Goal: Information Seeking & Learning: Learn about a topic

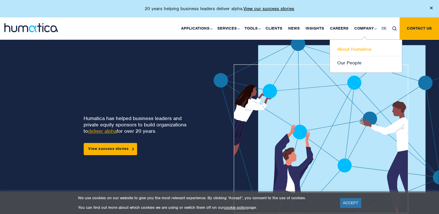
click at [347, 49] on link "About Humatica" at bounding box center [366, 50] width 72 height 14
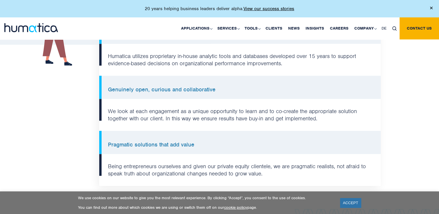
scroll to position [522, 0]
click at [354, 62] on link "Our People" at bounding box center [366, 62] width 72 height 13
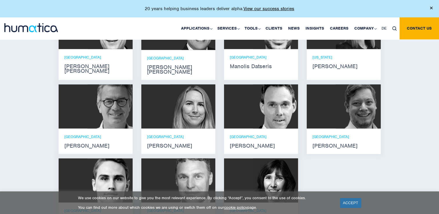
scroll to position [377, 0]
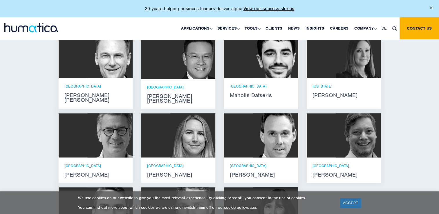
click at [79, 95] on strong "Andros Payne" at bounding box center [95, 97] width 62 height 9
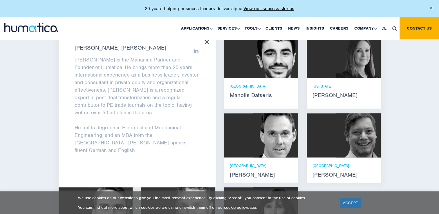
click at [195, 50] on icon at bounding box center [195, 50] width 5 height 5
click at [352, 203] on link "ACCEPT" at bounding box center [350, 203] width 21 height 10
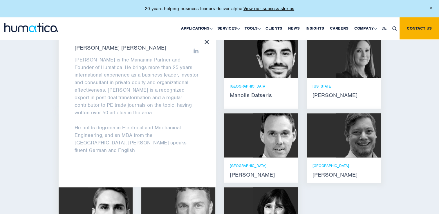
click at [345, 143] on img at bounding box center [357, 135] width 45 height 44
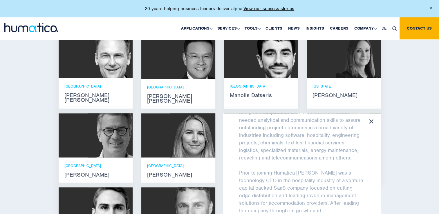
scroll to position [0, 0]
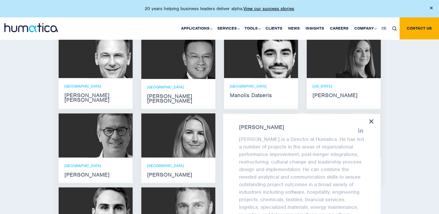
click at [358, 128] on icon at bounding box center [360, 130] width 5 height 5
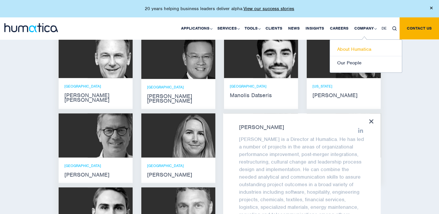
click at [358, 48] on link "About Humatica" at bounding box center [366, 50] width 72 height 14
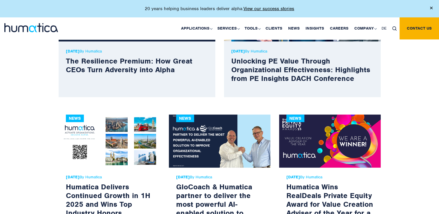
scroll to position [290, 0]
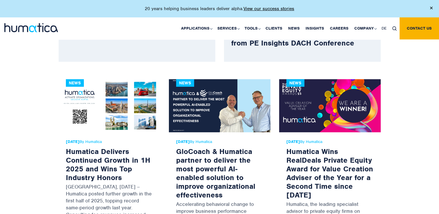
click at [224, 113] on img at bounding box center [219, 105] width 101 height 53
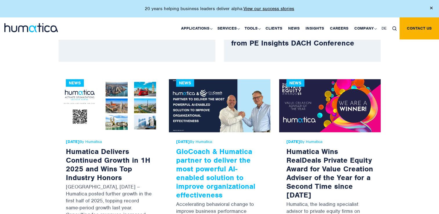
click at [222, 165] on link "GloCoach & Humatica partner to deliver the most powerful AI-enabled solution to…" at bounding box center [215, 173] width 79 height 53
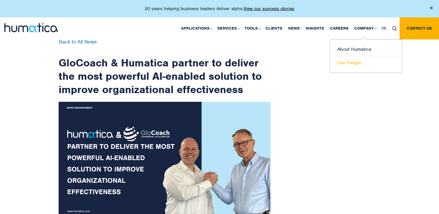
click at [352, 60] on link "Our People" at bounding box center [366, 62] width 72 height 13
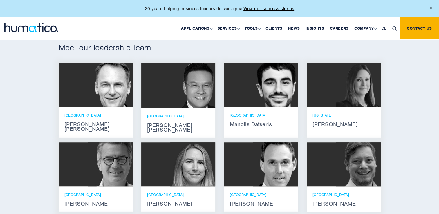
scroll to position [261, 0]
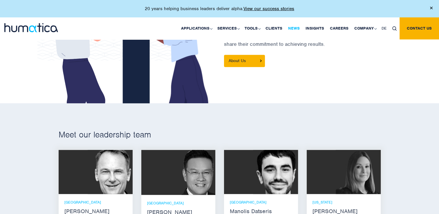
click at [293, 27] on link "News" at bounding box center [293, 28] width 17 height 22
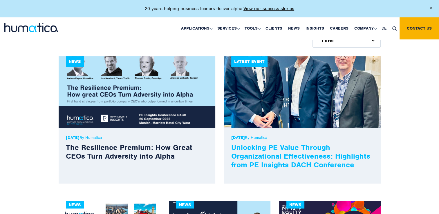
scroll to position [290, 0]
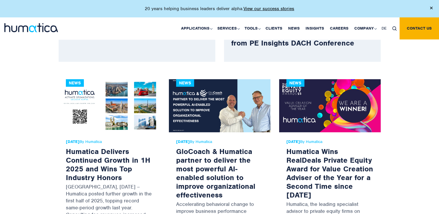
click at [223, 121] on img at bounding box center [219, 105] width 101 height 53
drag, startPoint x: 241, startPoint y: 109, endPoint x: 237, endPoint y: 119, distance: 11.0
click at [241, 108] on img at bounding box center [219, 105] width 101 height 53
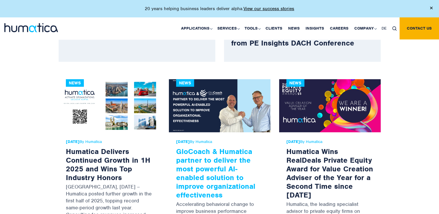
click at [220, 154] on link "GloCoach & Humatica partner to deliver the most powerful AI-enabled solution to…" at bounding box center [215, 173] width 79 height 53
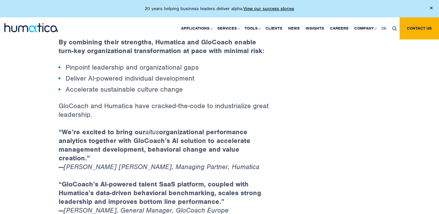
scroll to position [406, 0]
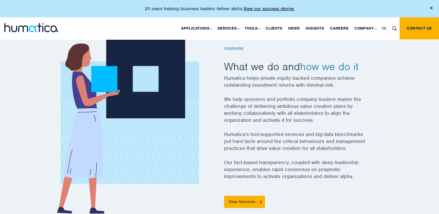
scroll to position [203, 0]
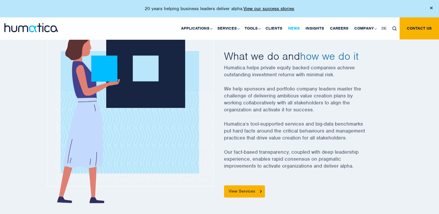
click at [293, 28] on link "News" at bounding box center [293, 28] width 17 height 22
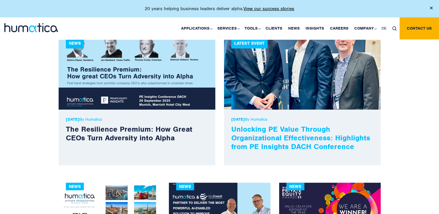
scroll to position [232, 0]
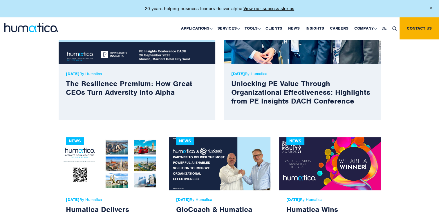
click at [224, 178] on img at bounding box center [219, 163] width 101 height 53
click at [238, 164] on img at bounding box center [219, 163] width 101 height 53
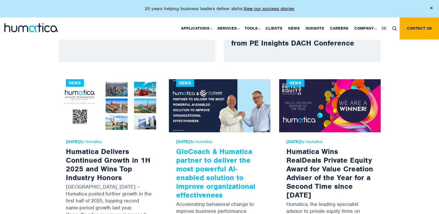
scroll to position [319, 0]
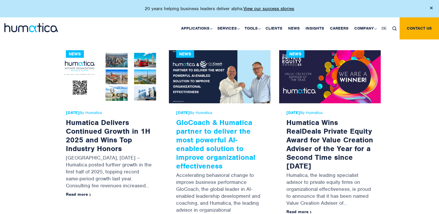
click at [221, 128] on link "GloCoach & Humatica partner to deliver the most powerful AI-enabled solution to…" at bounding box center [215, 144] width 79 height 53
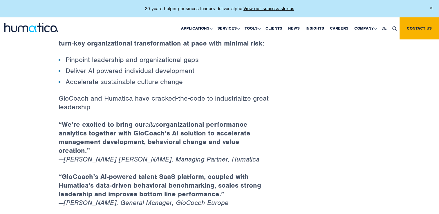
scroll to position [464, 0]
